Goal: Task Accomplishment & Management: Manage account settings

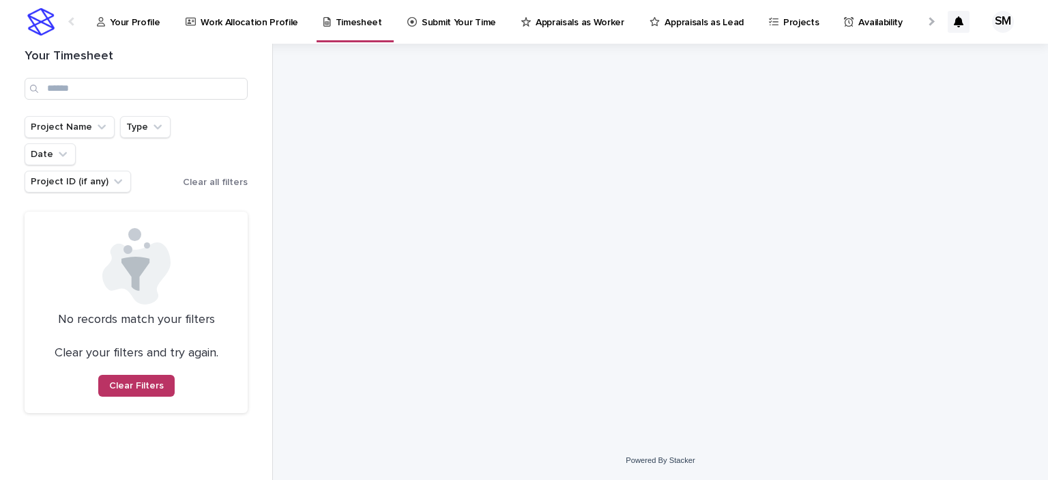
click at [348, 20] on p "Timesheet" at bounding box center [359, 14] width 46 height 29
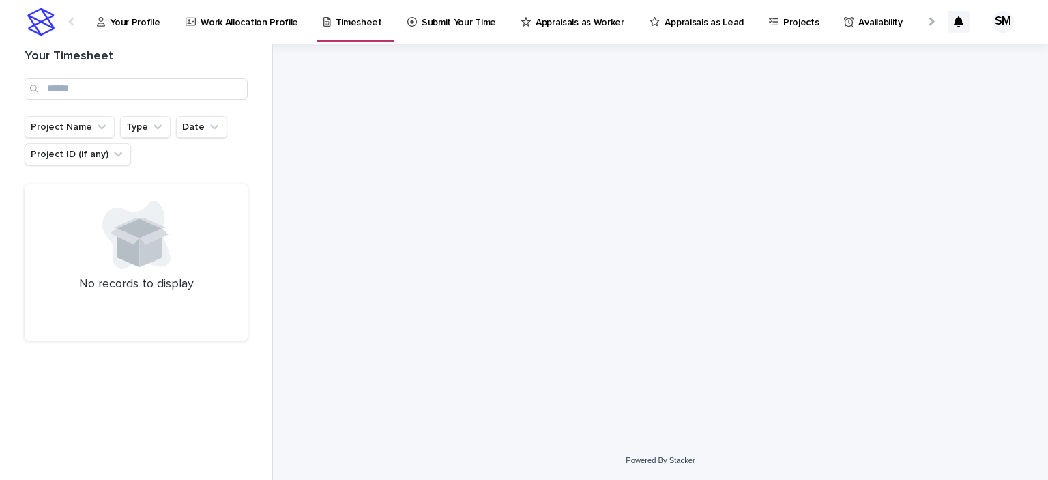
click at [348, 20] on p "Timesheet" at bounding box center [359, 14] width 46 height 29
click at [122, 24] on p "Your Profile" at bounding box center [135, 14] width 50 height 29
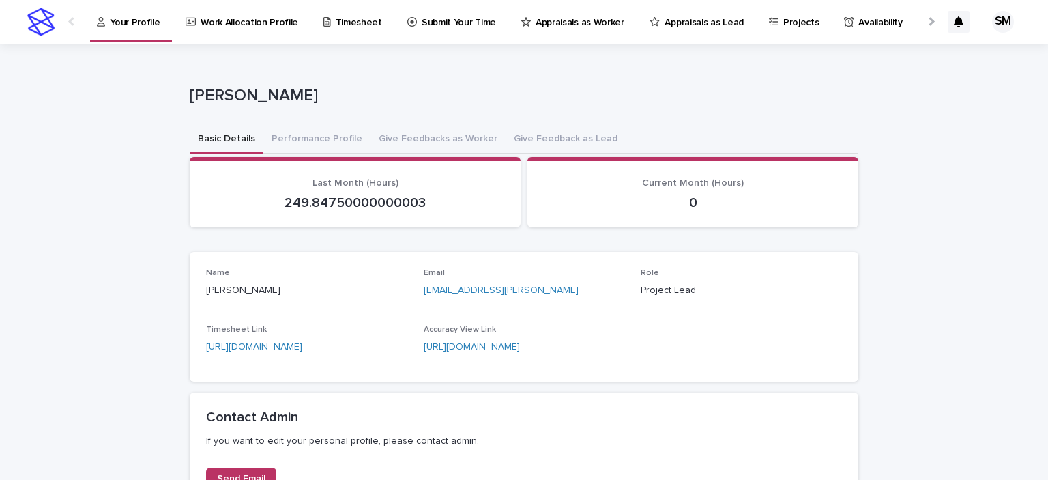
click at [528, 310] on div "Name Sadaf Masud Email sadaf@odetta.ai Role Project Lead Timesheet Link https:/…" at bounding box center [524, 316] width 636 height 97
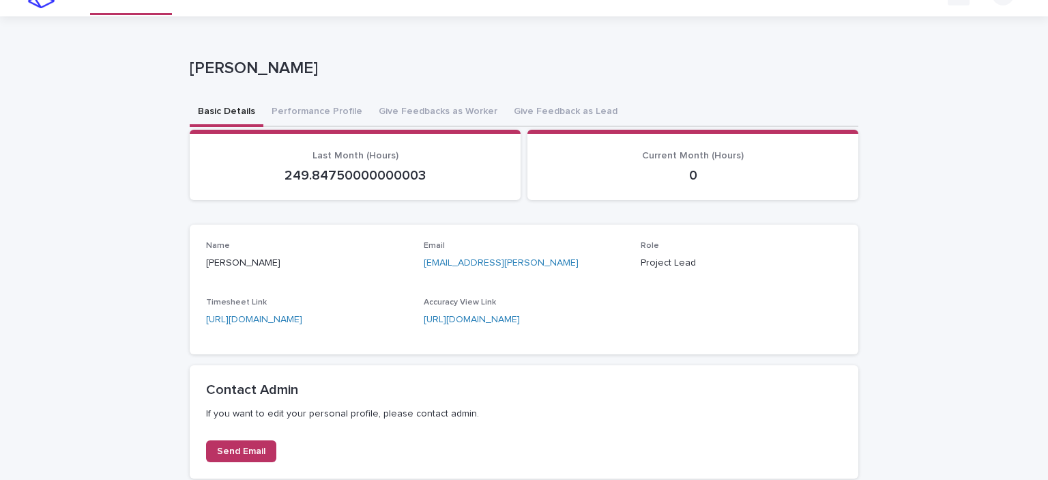
scroll to position [82, 0]
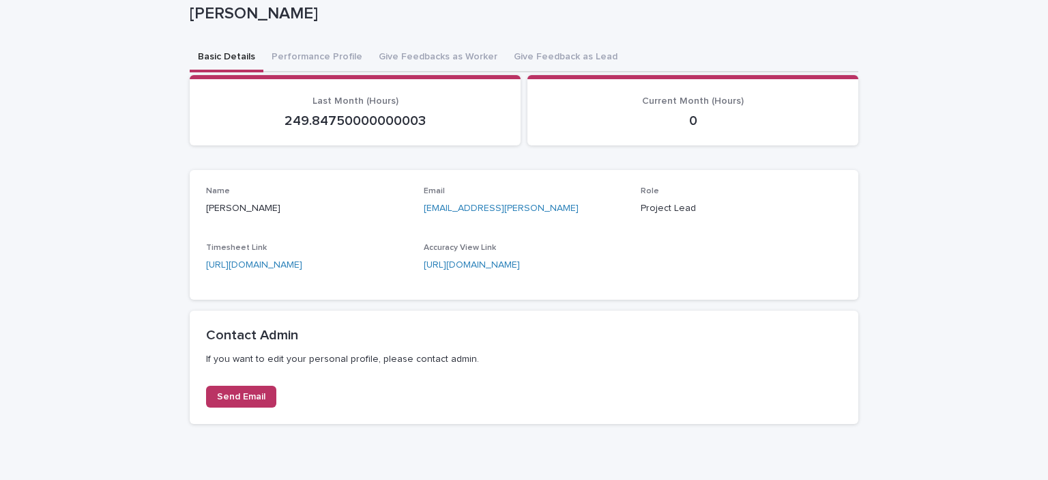
click at [527, 298] on div "Name Sadaf Masud Email sadaf@odetta.ai Role Project Lead Timesheet Link https:/…" at bounding box center [524, 235] width 669 height 130
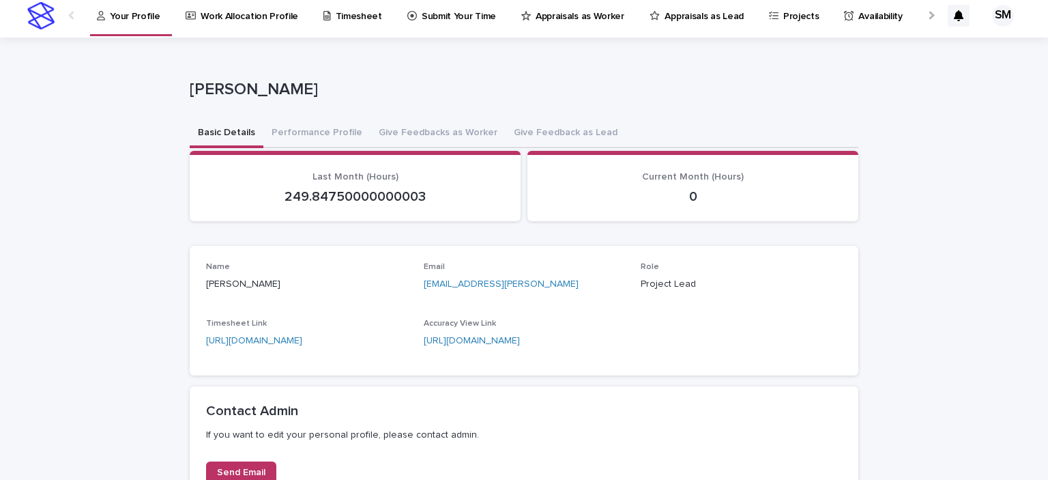
scroll to position [0, 0]
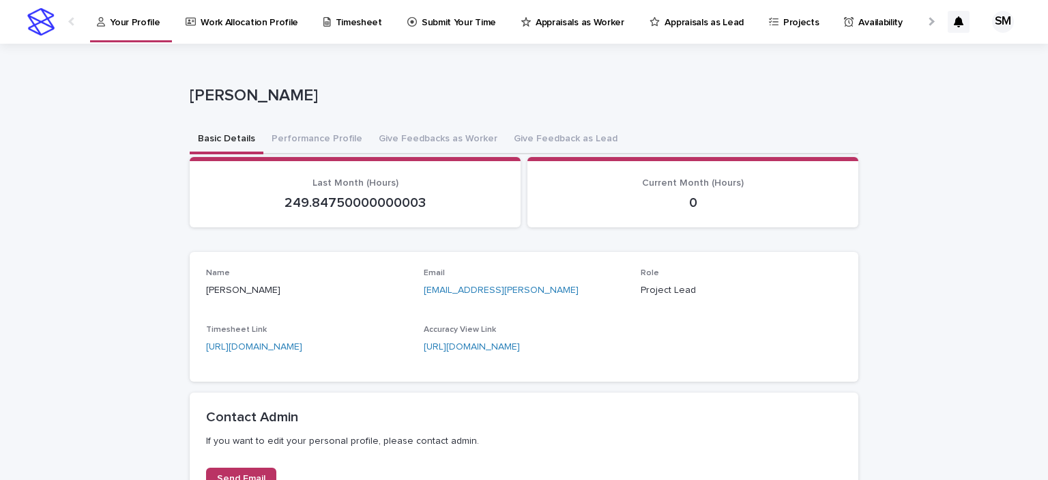
click at [451, 18] on p "Submit Your Time" at bounding box center [459, 14] width 74 height 29
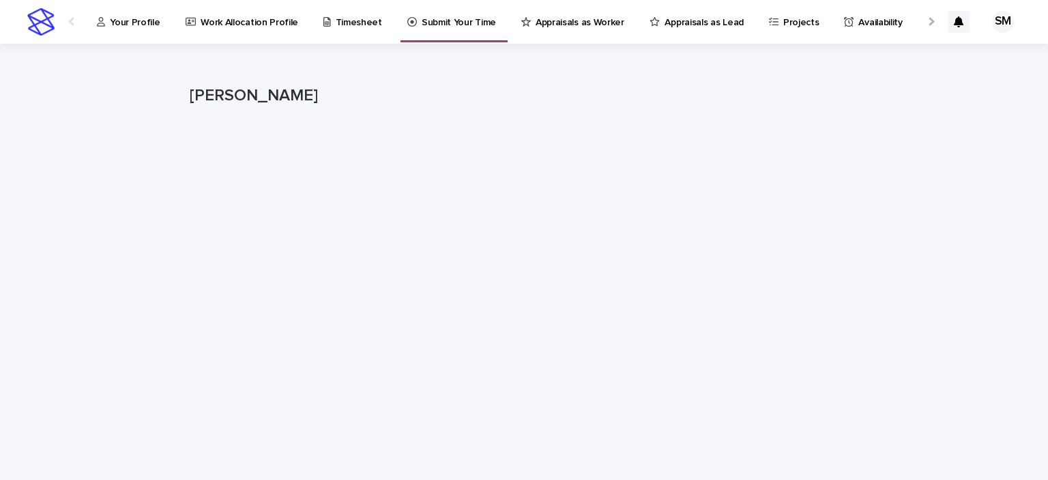
click at [336, 13] on p "Timesheet" at bounding box center [359, 14] width 46 height 29
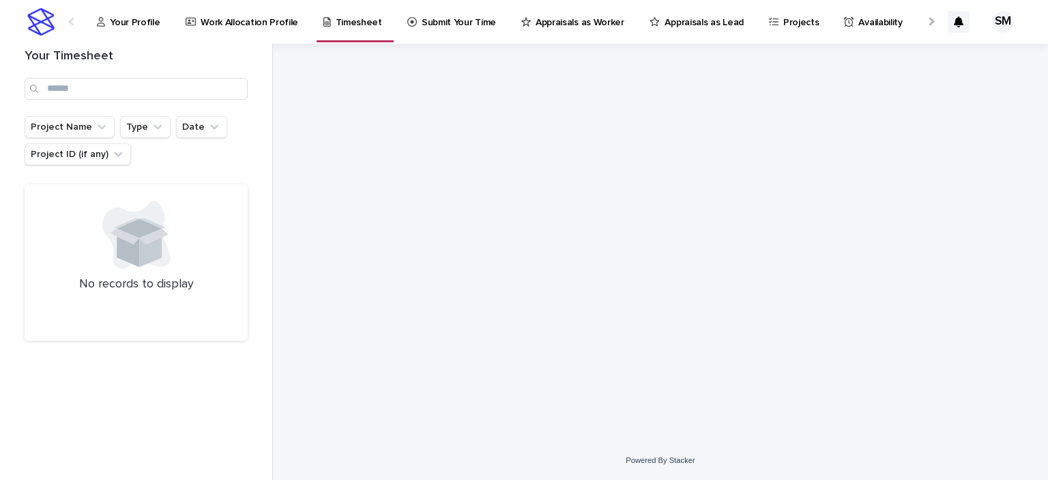
click at [930, 23] on div at bounding box center [930, 21] width 9 height 9
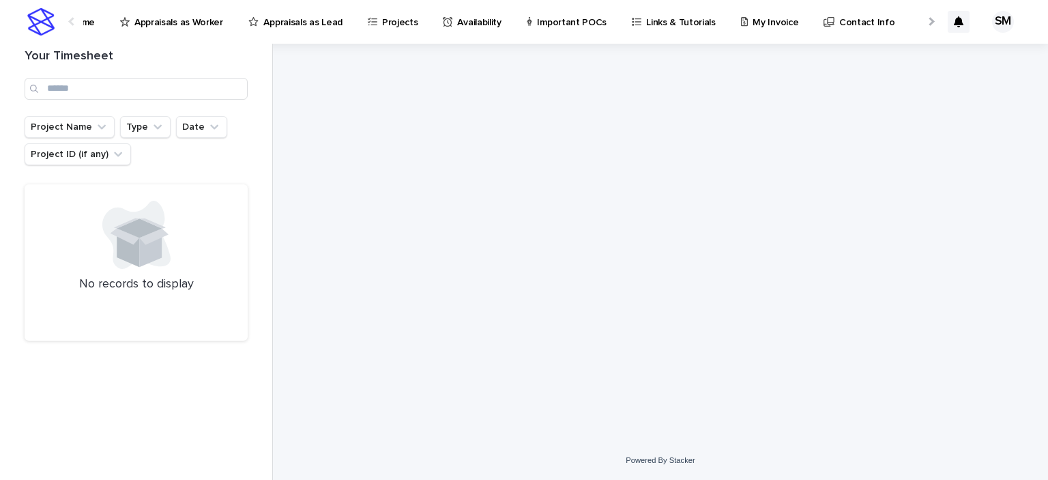
scroll to position [0, 418]
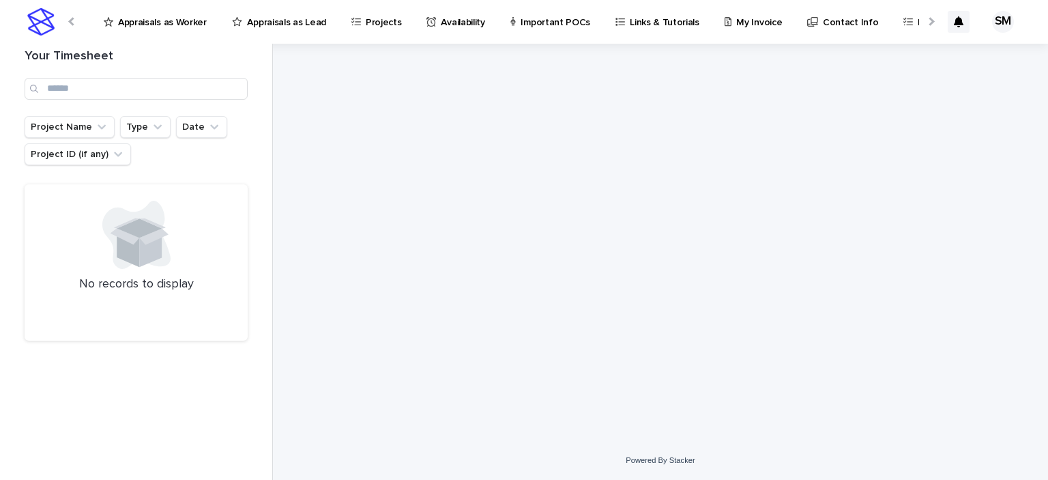
click at [930, 23] on div at bounding box center [930, 21] width 9 height 9
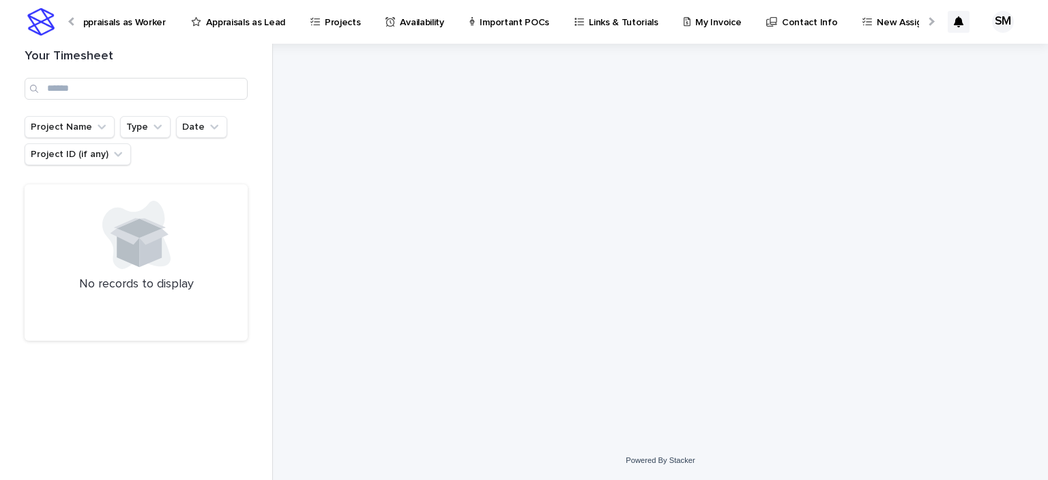
scroll to position [0, 462]
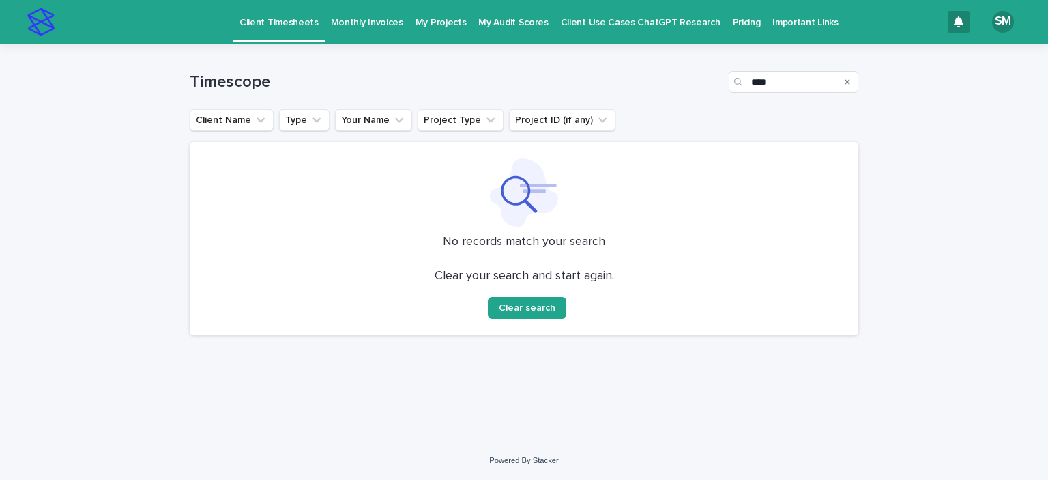
click at [506, 18] on p "My Audit Scores" at bounding box center [514, 14] width 70 height 29
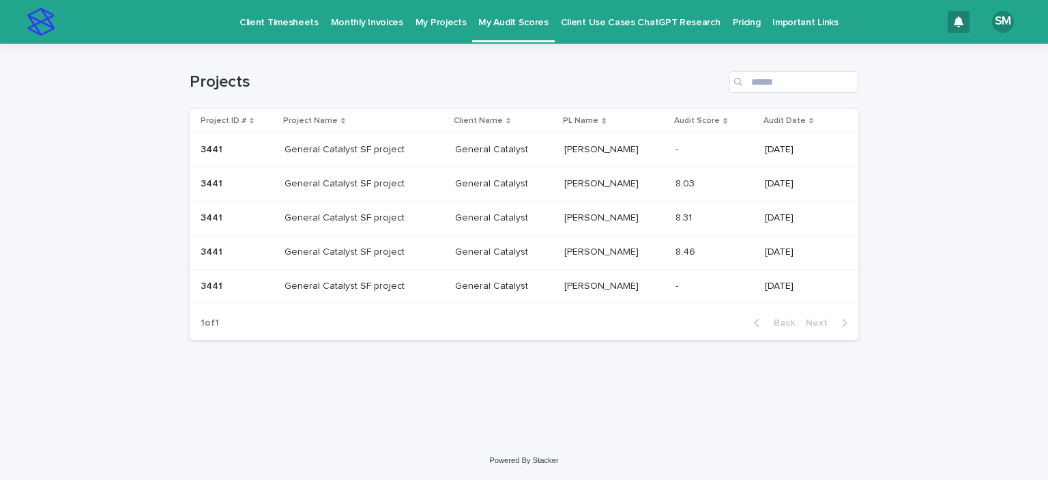
click at [434, 20] on p "My Projects" at bounding box center [441, 14] width 51 height 29
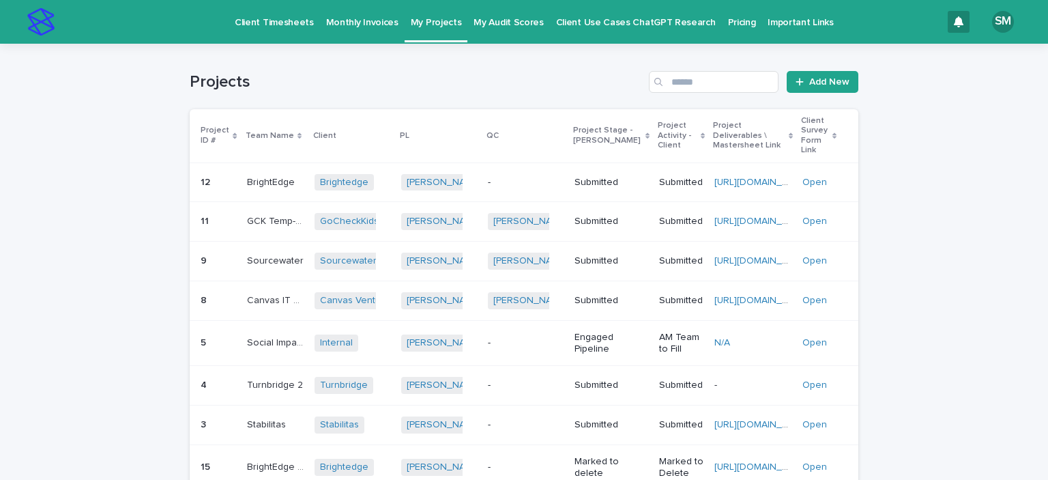
click at [360, 31] on link "Monthly Invoices" at bounding box center [362, 21] width 85 height 42
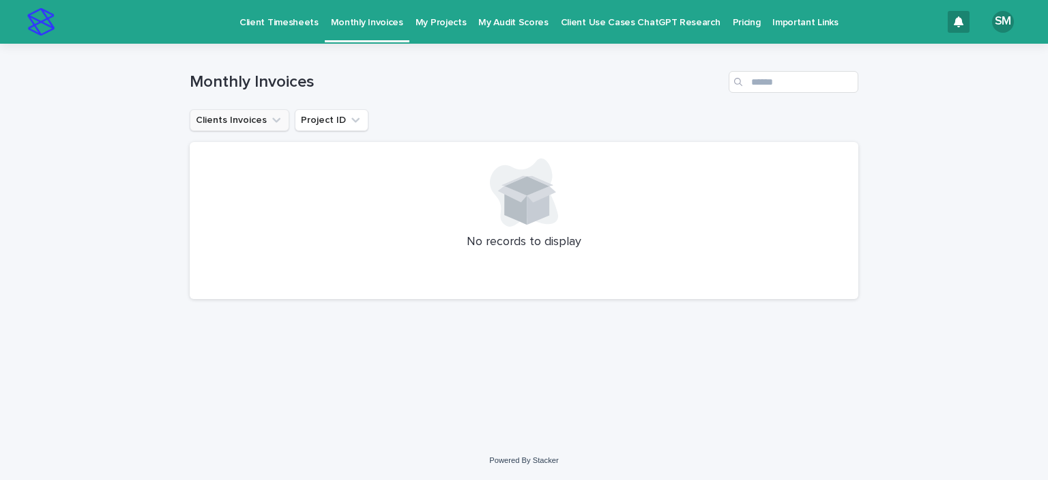
click at [263, 122] on button "Clients Invoices" at bounding box center [240, 120] width 100 height 22
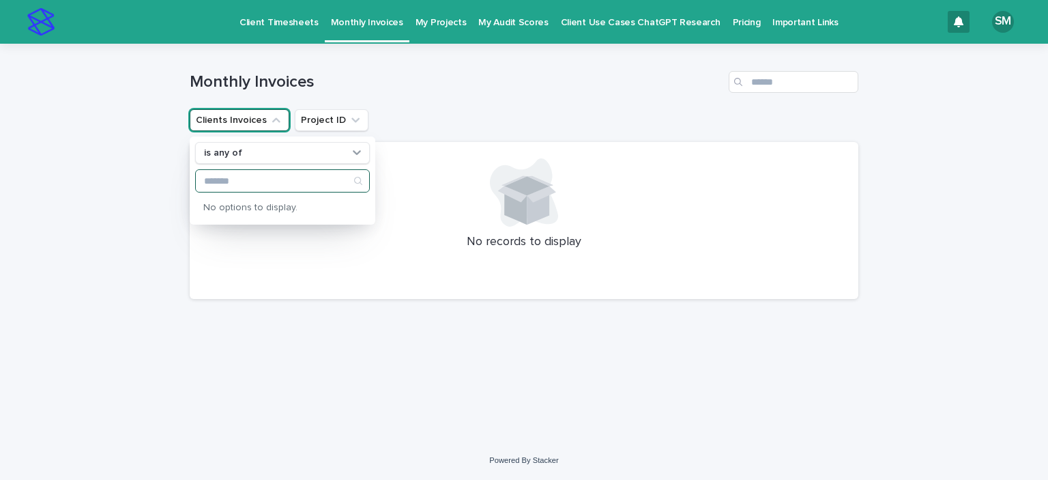
click at [346, 184] on input "Search" at bounding box center [282, 181] width 173 height 22
